Goal: Transaction & Acquisition: Purchase product/service

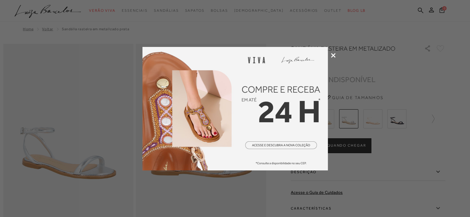
click at [332, 56] on icon at bounding box center [333, 55] width 5 height 5
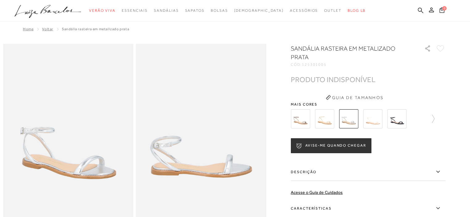
click at [307, 116] on img at bounding box center [300, 118] width 19 height 19
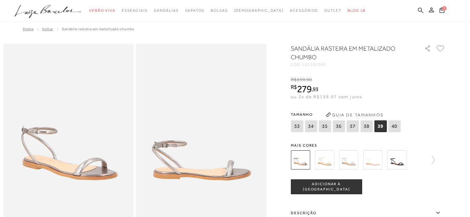
click at [419, 9] on icon at bounding box center [421, 10] width 6 height 6
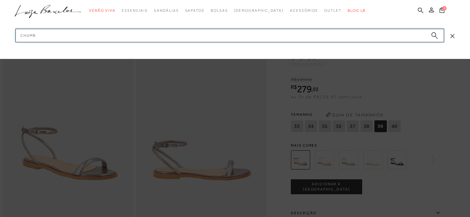
type input "chumbo"
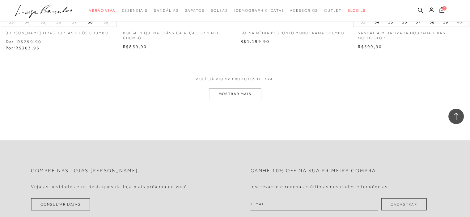
scroll to position [652, 0]
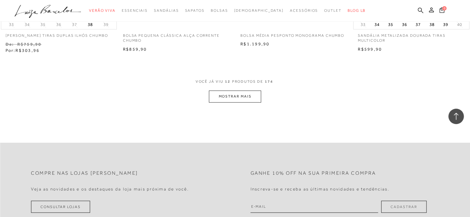
click at [252, 103] on button "MOSTRAR MAIS" at bounding box center [235, 97] width 52 height 12
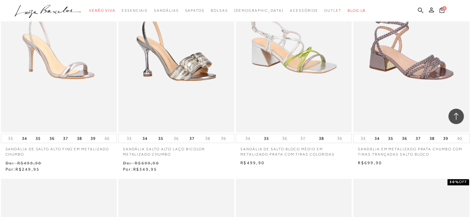
scroll to position [954, 0]
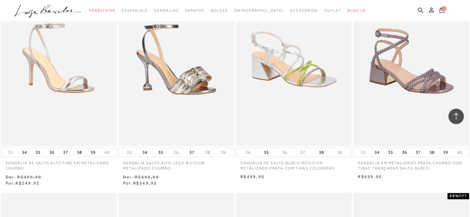
click at [87, 89] on img at bounding box center [59, 59] width 115 height 172
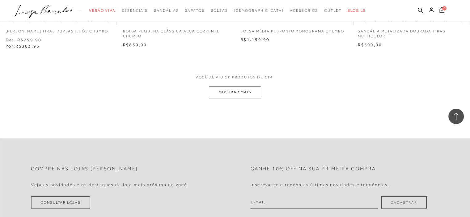
scroll to position [610, 0]
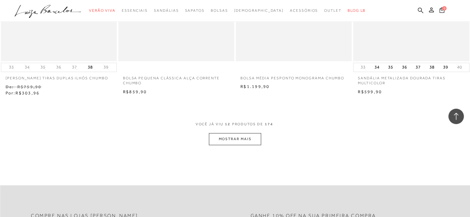
click at [243, 145] on button "MOSTRAR MAIS" at bounding box center [235, 139] width 52 height 12
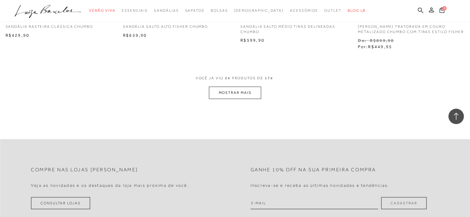
scroll to position [1314, 0]
click at [246, 93] on button "MOSTRAR MAIS" at bounding box center [235, 91] width 52 height 12
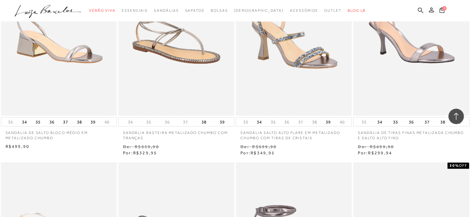
scroll to position [1640, 0]
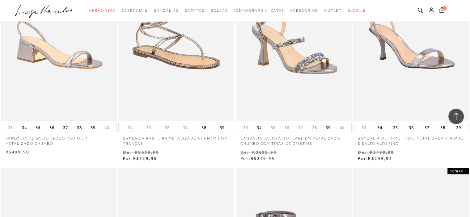
click at [50, 75] on img at bounding box center [59, 34] width 115 height 172
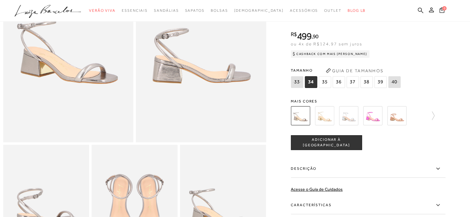
scroll to position [95, 0]
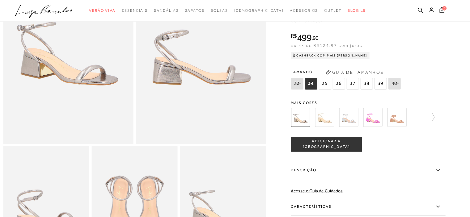
click at [328, 125] on img at bounding box center [324, 117] width 19 height 19
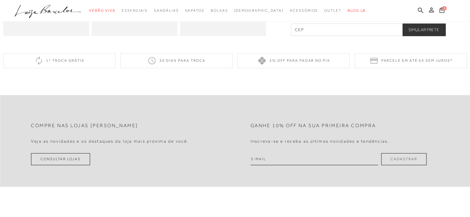
scroll to position [146, 0]
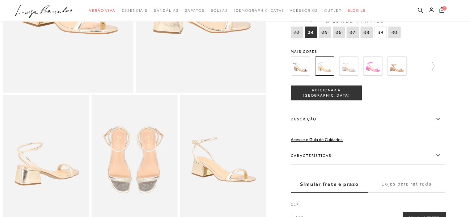
click at [352, 73] on img at bounding box center [348, 66] width 19 height 19
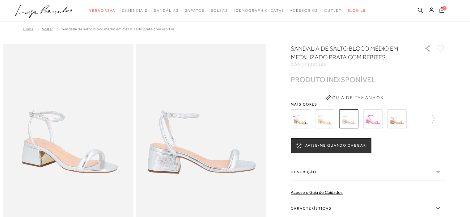
click at [378, 122] on img at bounding box center [372, 118] width 19 height 19
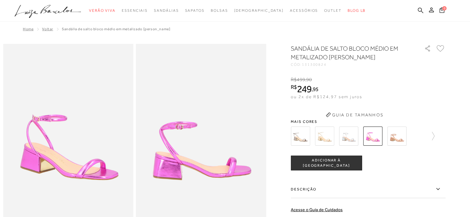
click at [407, 110] on div "Guia de Tamanhos" at bounding box center [368, 110] width 155 height 0
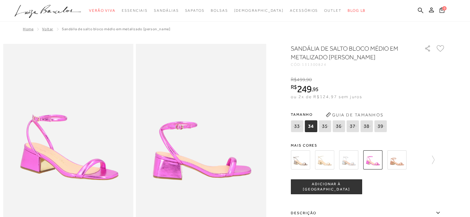
click at [396, 163] on img at bounding box center [396, 159] width 19 height 19
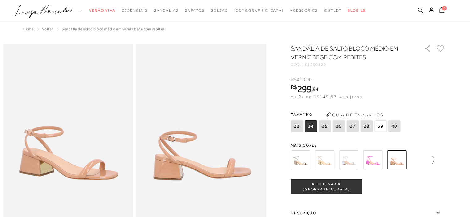
click at [434, 161] on icon at bounding box center [430, 160] width 9 height 9
click at [313, 159] on img at bounding box center [311, 159] width 19 height 19
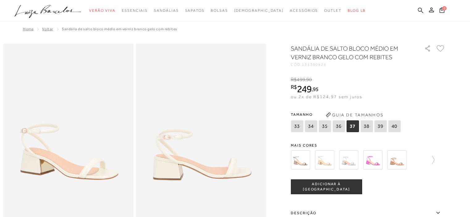
click at [421, 11] on icon at bounding box center [421, 10] width 6 height 6
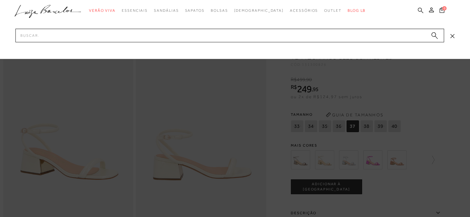
click at [421, 11] on icon at bounding box center [421, 10] width 6 height 6
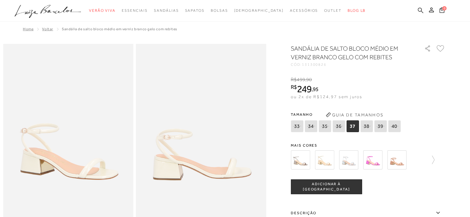
click at [421, 9] on icon at bounding box center [421, 10] width 6 height 6
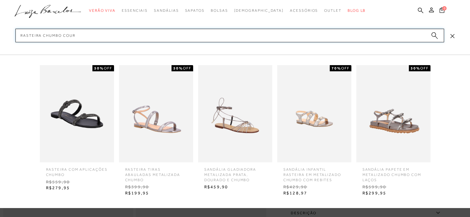
type input "rasteira chumbo couro"
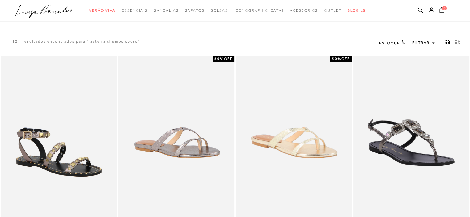
click at [419, 11] on icon at bounding box center [421, 10] width 6 height 6
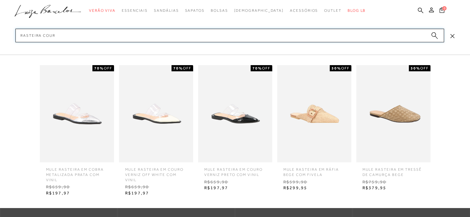
type input "rasteira couro"
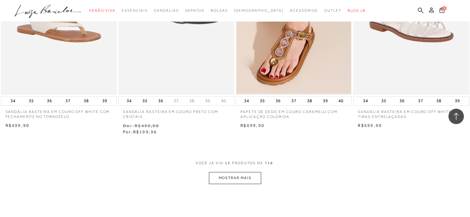
scroll to position [573, 0]
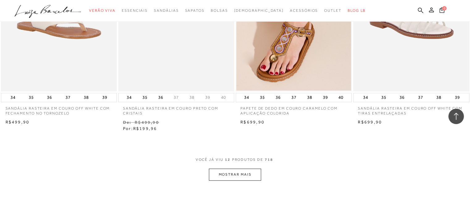
click at [235, 178] on button "MOSTRAR MAIS" at bounding box center [235, 175] width 52 height 12
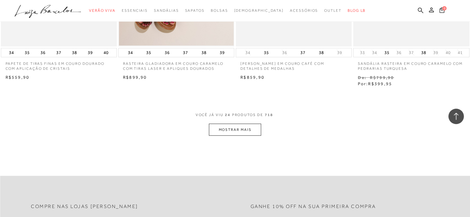
scroll to position [1265, 0]
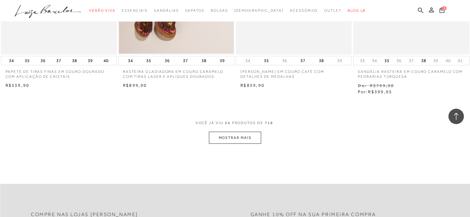
click at [241, 140] on button "MOSTRAR MAIS" at bounding box center [235, 138] width 52 height 12
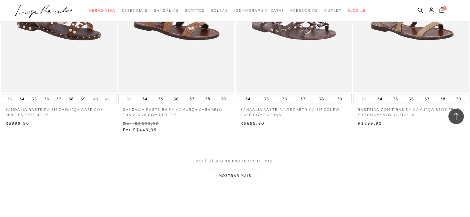
scroll to position [1874, 0]
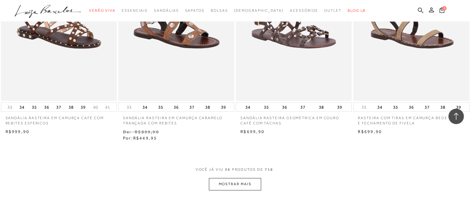
click at [246, 185] on button "MOSTRAR MAIS" at bounding box center [235, 184] width 52 height 12
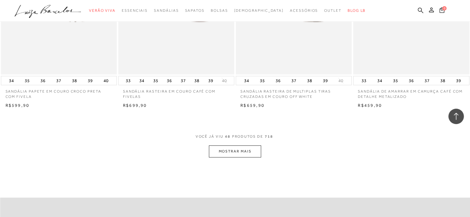
scroll to position [2513, 0]
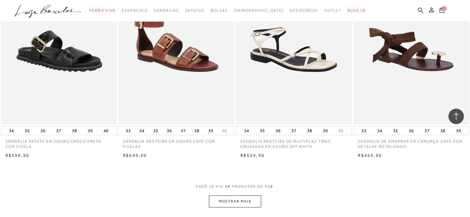
click at [249, 202] on button "MOSTRAR MAIS" at bounding box center [235, 202] width 52 height 12
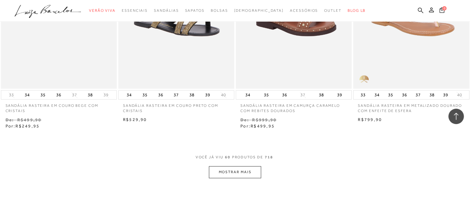
scroll to position [3208, 0]
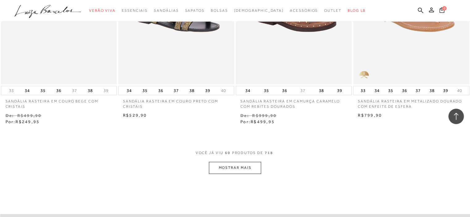
click at [241, 171] on button "MOSTRAR MAIS" at bounding box center [235, 168] width 52 height 12
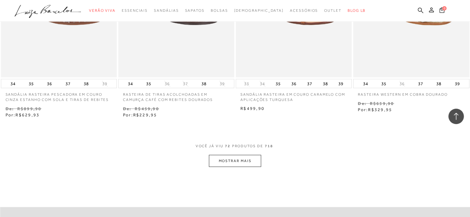
scroll to position [3892, 0]
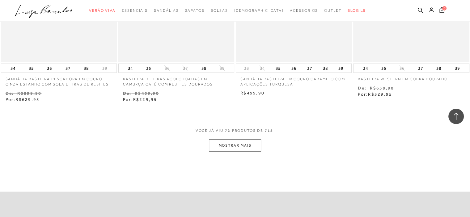
click at [233, 144] on button "MOSTRAR MAIS" at bounding box center [235, 146] width 52 height 12
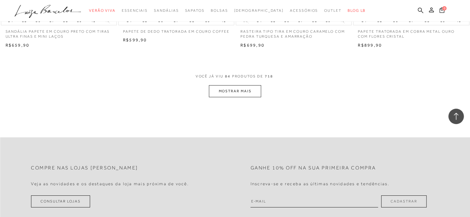
scroll to position [4596, 0]
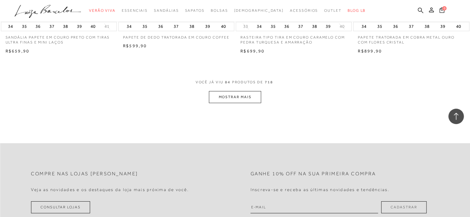
click at [252, 96] on button "MOSTRAR MAIS" at bounding box center [235, 97] width 52 height 12
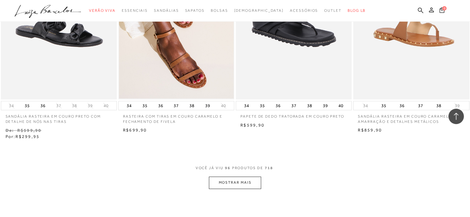
scroll to position [5145, 0]
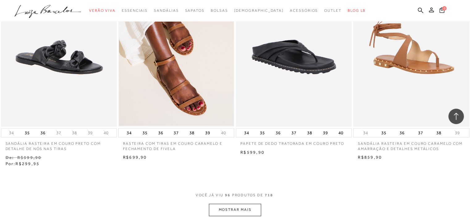
click at [252, 209] on button "MOSTRAR MAIS" at bounding box center [235, 210] width 52 height 12
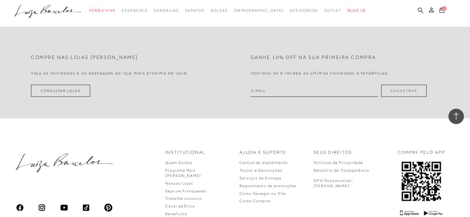
scroll to position [5878, 0]
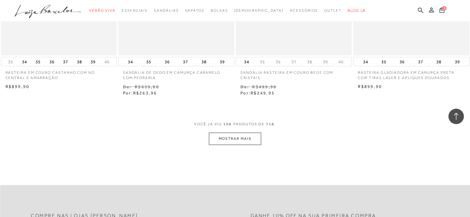
click at [246, 136] on button "MOSTRAR MAIS" at bounding box center [235, 139] width 52 height 12
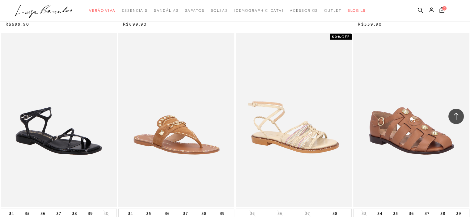
scroll to position [6482, 0]
